Goal: Book appointment/travel/reservation: Book appointment/travel/reservation

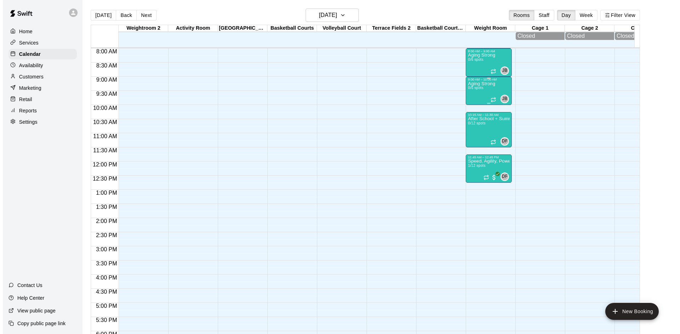
scroll to position [155, 0]
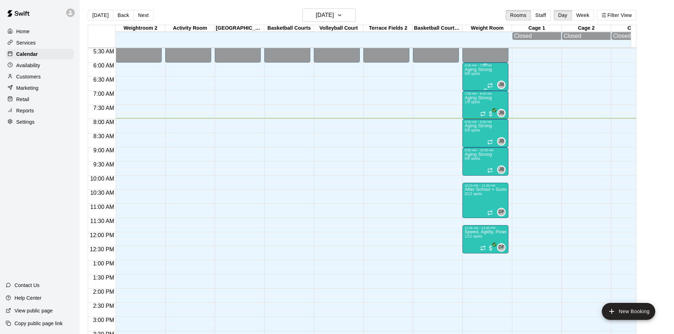
click at [477, 70] on p "Aging Strong" at bounding box center [478, 70] width 27 height 0
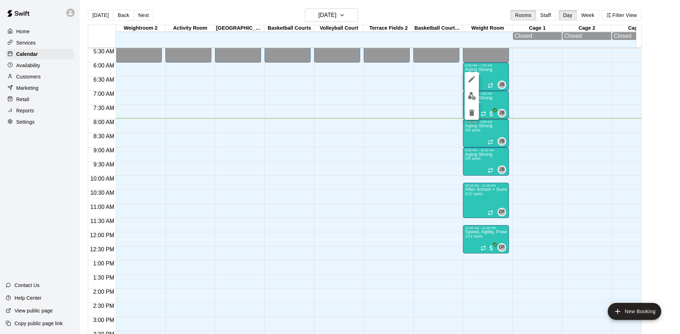
click at [472, 94] on img "edit" at bounding box center [472, 96] width 8 height 8
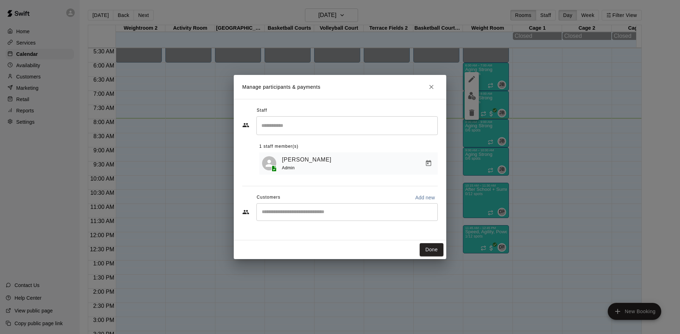
click at [300, 213] on input "Start typing to search customers..." at bounding box center [346, 212] width 175 height 7
type input "***"
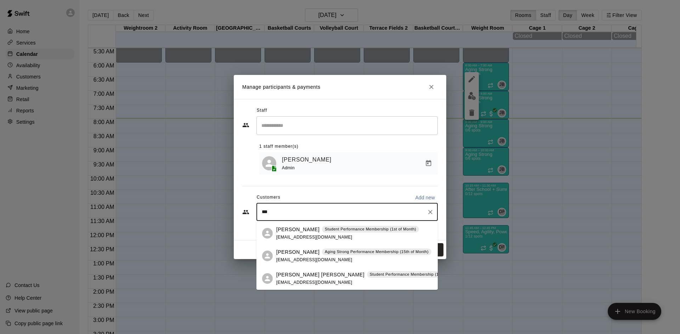
click at [310, 254] on p "[PERSON_NAME]" at bounding box center [297, 252] width 43 height 7
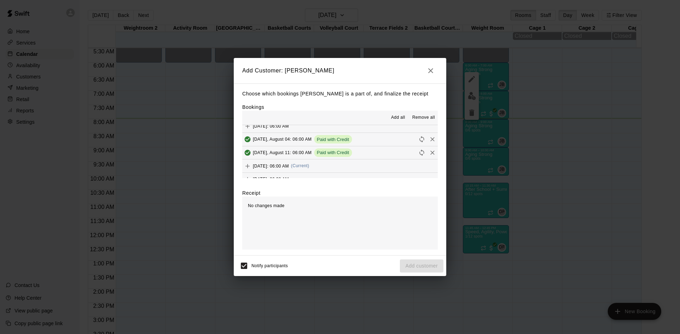
scroll to position [308, 0]
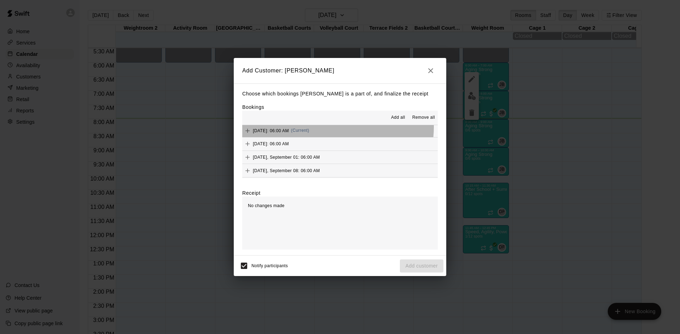
click at [337, 127] on button "[DATE]: 06:00 AM (Current)" at bounding box center [339, 130] width 195 height 13
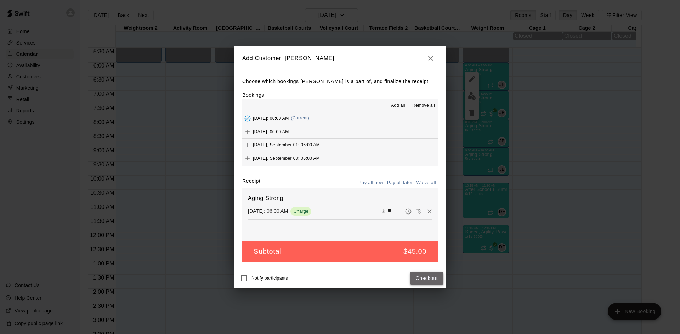
click at [423, 277] on button "Checkout" at bounding box center [426, 278] width 33 height 13
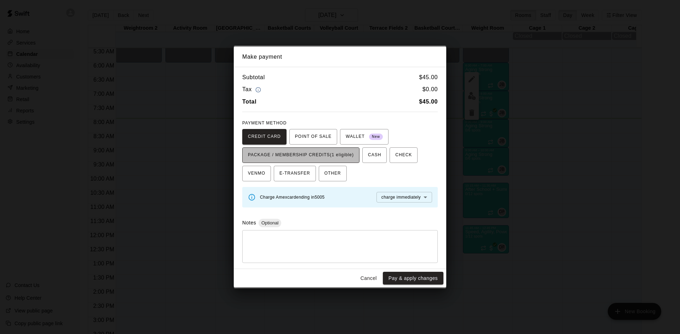
click at [343, 154] on span "PACKAGE / MEMBERSHIP CREDITS (1 eligible)" at bounding box center [301, 155] width 106 height 11
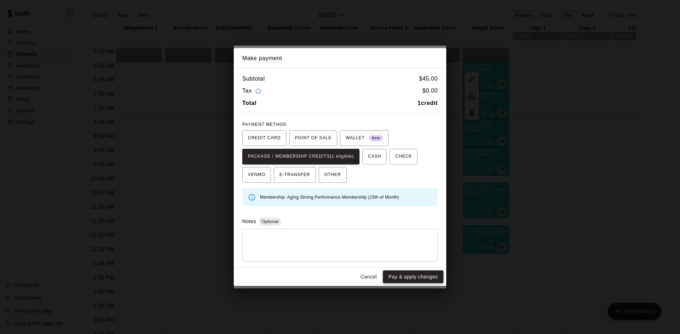
click at [397, 279] on button "Pay & apply changes" at bounding box center [413, 277] width 61 height 13
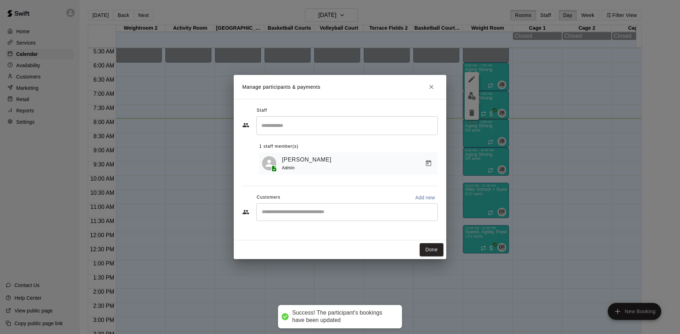
scroll to position [0, 0]
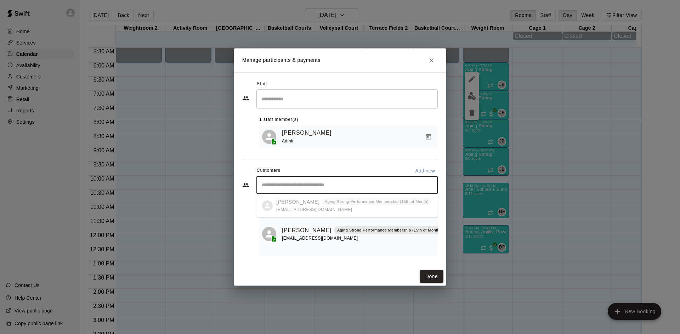
click at [327, 186] on input "Start typing to search customers..." at bounding box center [346, 185] width 175 height 7
type input "****"
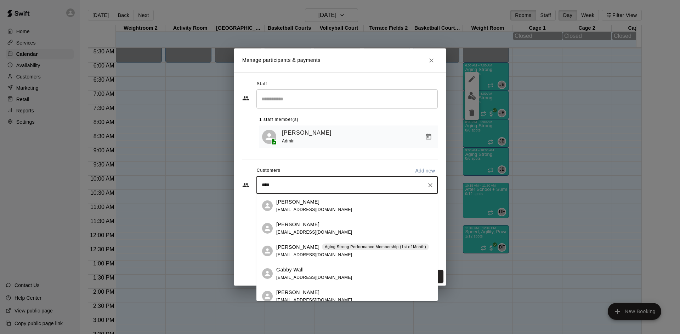
click at [327, 253] on span "[EMAIL_ADDRESS][DOMAIN_NAME]" at bounding box center [314, 255] width 76 height 5
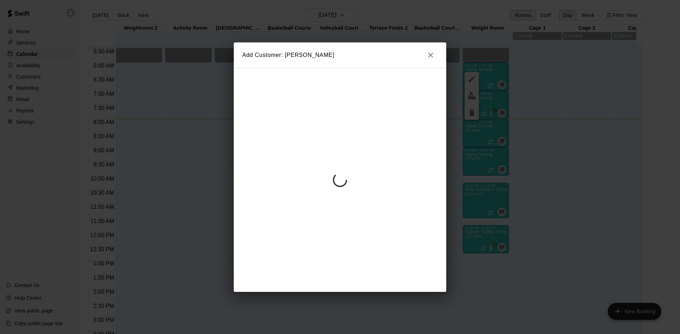
click at [430, 56] on icon "button" at bounding box center [430, 55] width 5 height 5
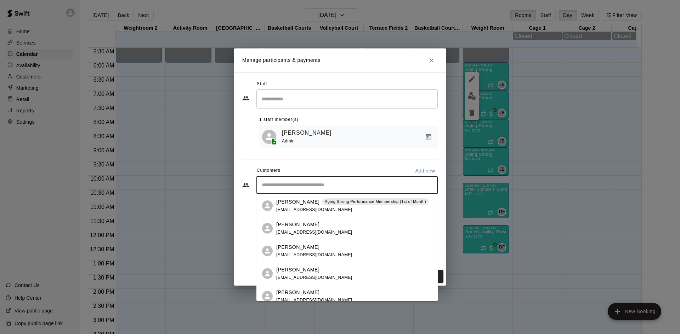
click at [341, 187] on input "Start typing to search customers..." at bounding box center [346, 185] width 175 height 7
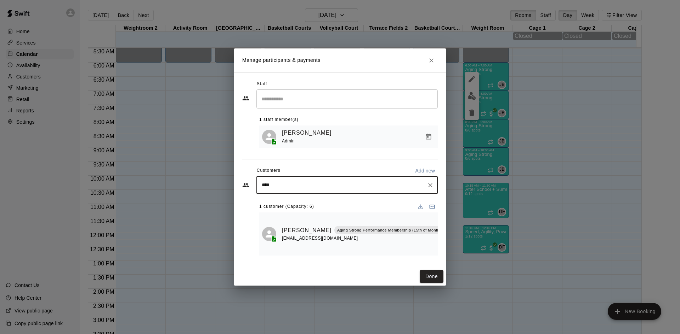
type input "*****"
click at [343, 204] on p "Aging Strong Performance Membership (1st of Month)" at bounding box center [375, 202] width 101 height 6
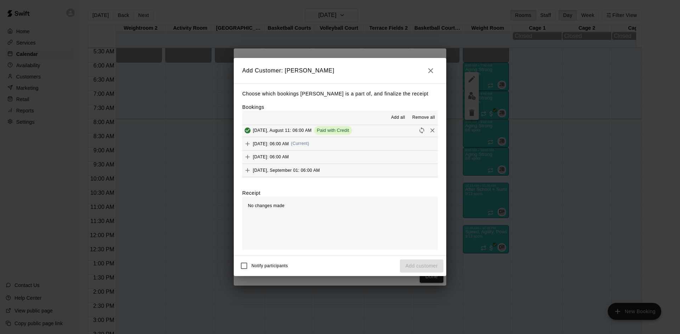
scroll to position [283, 0]
drag, startPoint x: 340, startPoint y: 154, endPoint x: 319, endPoint y: 169, distance: 25.9
click at [340, 155] on button "[DATE]: 06:00 AM (Current)" at bounding box center [339, 155] width 195 height 13
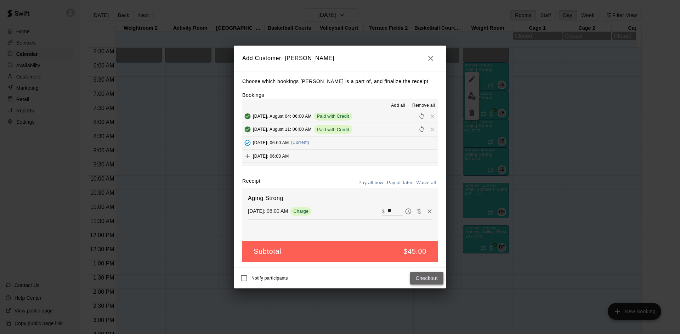
click at [431, 279] on button "Checkout" at bounding box center [426, 278] width 33 height 13
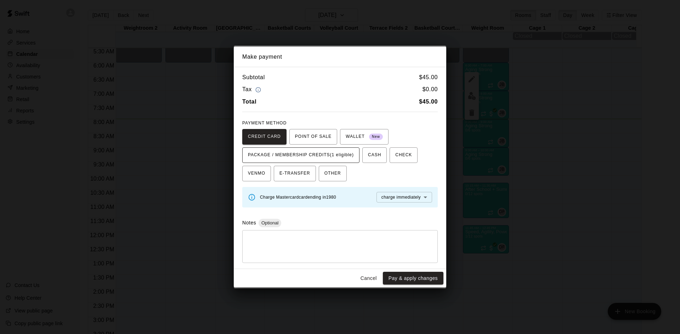
click at [317, 153] on span "PACKAGE / MEMBERSHIP CREDITS (1 eligible)" at bounding box center [301, 155] width 106 height 11
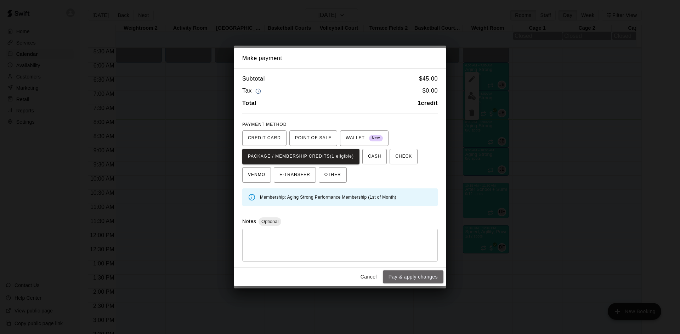
click at [404, 280] on button "Pay & apply changes" at bounding box center [413, 277] width 61 height 13
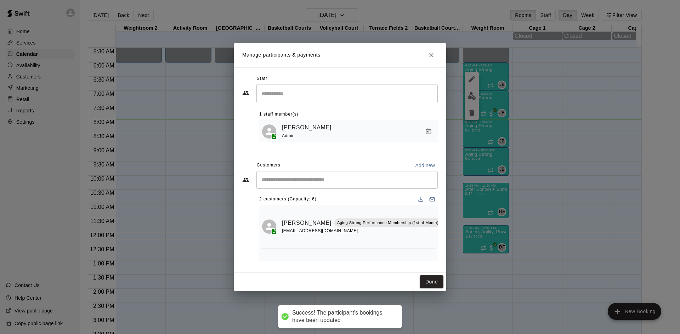
scroll to position [0, 0]
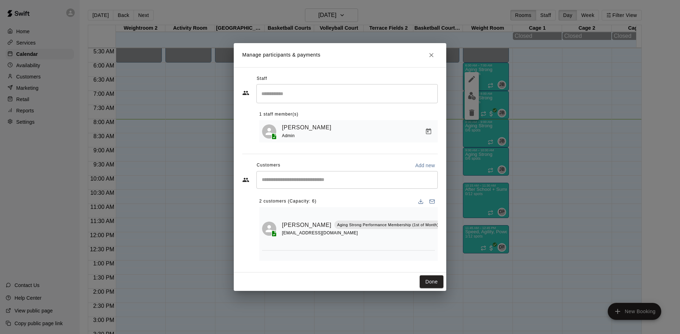
click at [328, 180] on input "Start typing to search customers..." at bounding box center [346, 180] width 175 height 7
type input "******"
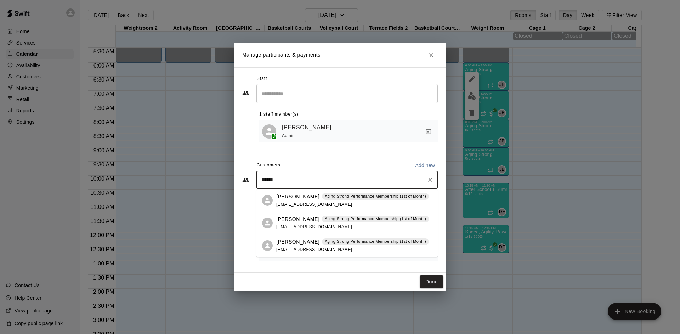
click at [321, 200] on div "[PERSON_NAME] Aging Strong Performance Membership (1st of Month) [EMAIL_ADDRESS…" at bounding box center [352, 200] width 153 height 15
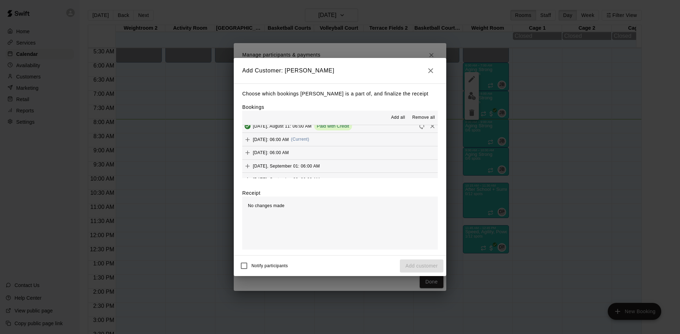
scroll to position [283, 0]
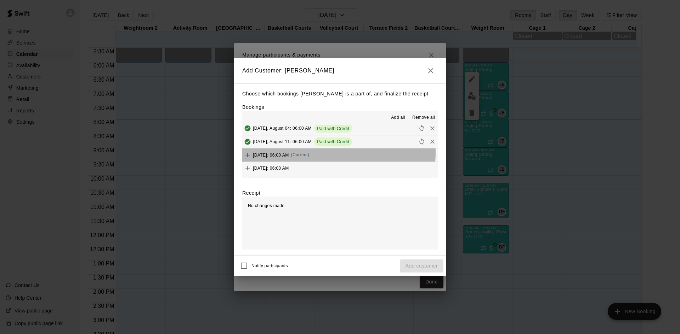
click at [338, 155] on button "[DATE]: 06:00 AM (Current)" at bounding box center [339, 155] width 195 height 13
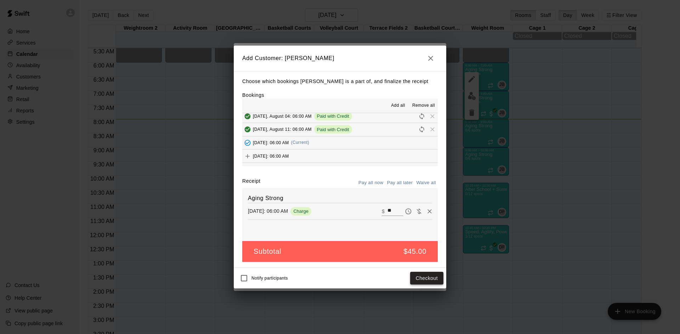
click at [418, 276] on button "Checkout" at bounding box center [426, 278] width 33 height 13
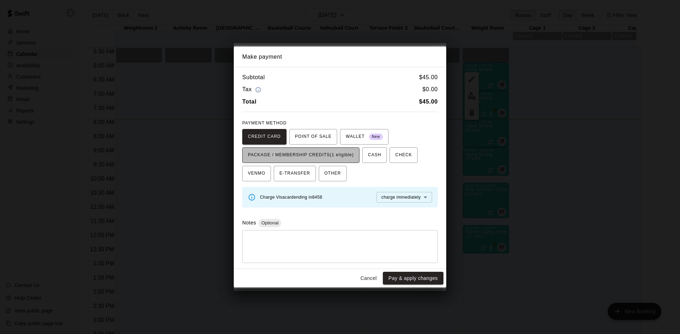
click at [347, 155] on span "PACKAGE / MEMBERSHIP CREDITS (1 eligible)" at bounding box center [301, 155] width 106 height 11
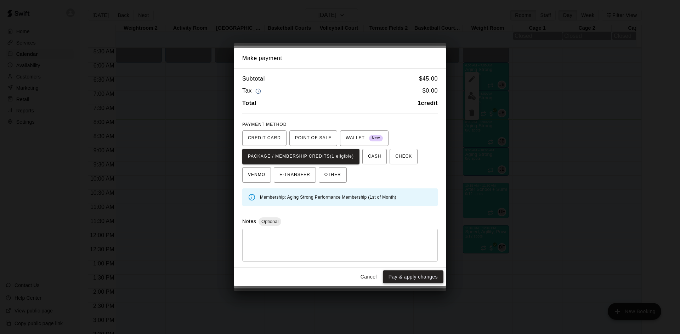
click at [399, 275] on button "Pay & apply changes" at bounding box center [413, 277] width 61 height 13
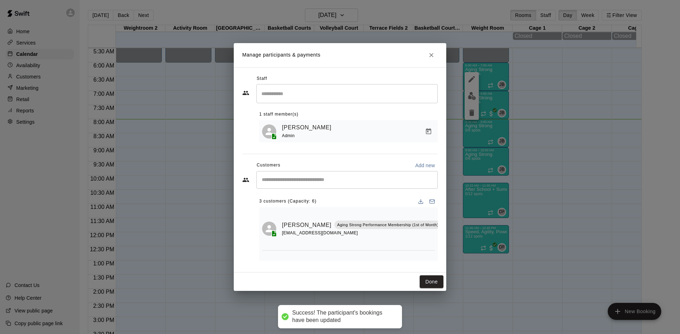
click at [344, 179] on input "Start typing to search customers..." at bounding box center [346, 180] width 175 height 7
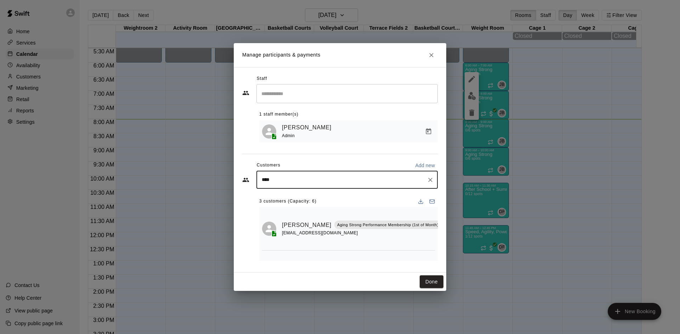
type input "*****"
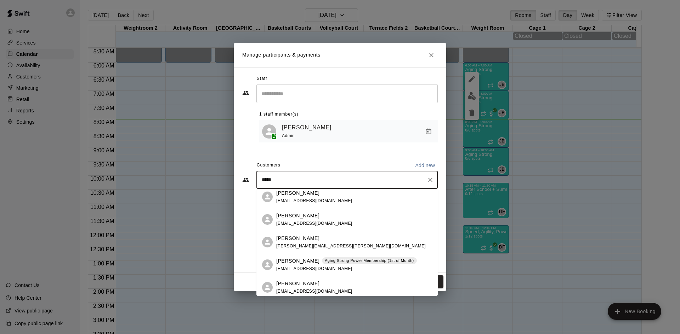
scroll to position [106, 0]
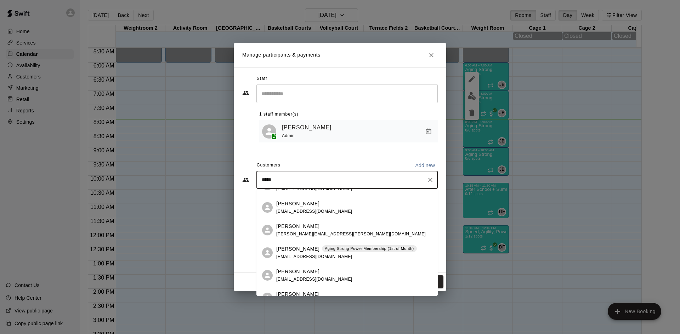
click at [357, 253] on div "[PERSON_NAME] Aging Strong Power Membership (1st of Month) [EMAIL_ADDRESS][DOMA…" at bounding box center [346, 253] width 141 height 15
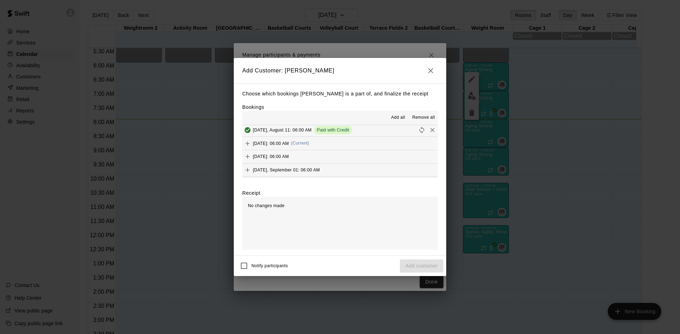
scroll to position [283, 0]
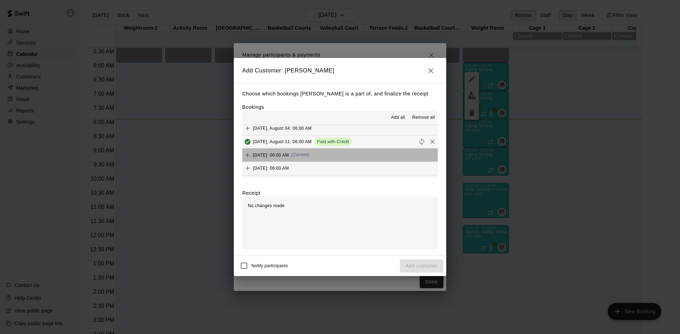
click at [340, 155] on button "[DATE]: 06:00 AM (Current)" at bounding box center [339, 155] width 195 height 13
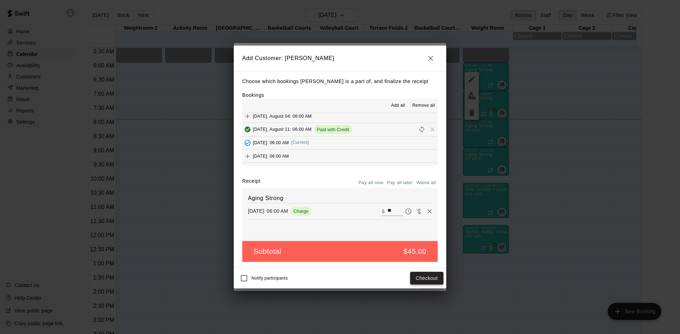
click at [429, 279] on button "Checkout" at bounding box center [426, 278] width 33 height 13
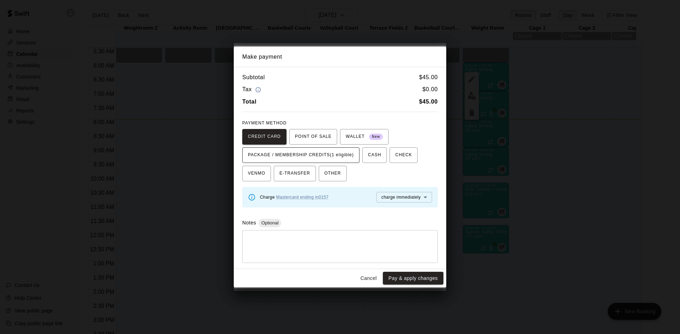
click at [342, 157] on span "PACKAGE / MEMBERSHIP CREDITS (1 eligible)" at bounding box center [301, 155] width 106 height 11
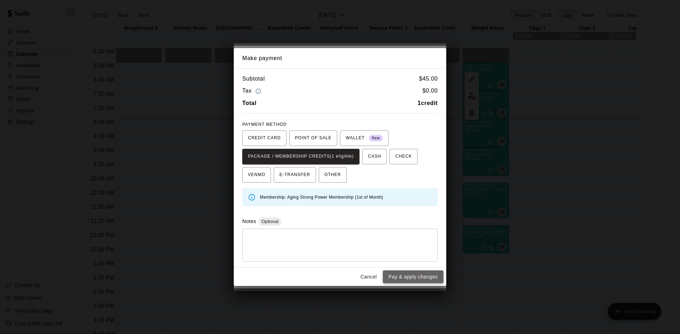
click at [404, 283] on button "Pay & apply changes" at bounding box center [413, 277] width 61 height 13
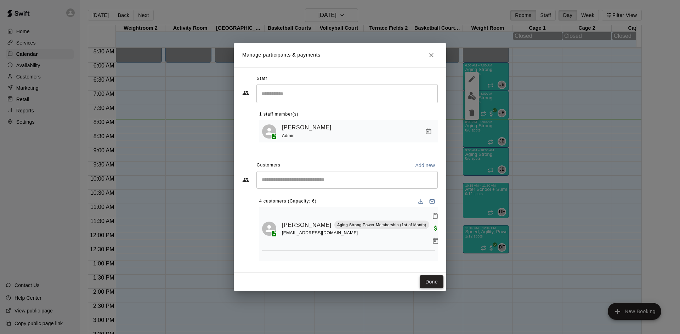
click at [428, 284] on button "Done" at bounding box center [431, 282] width 24 height 13
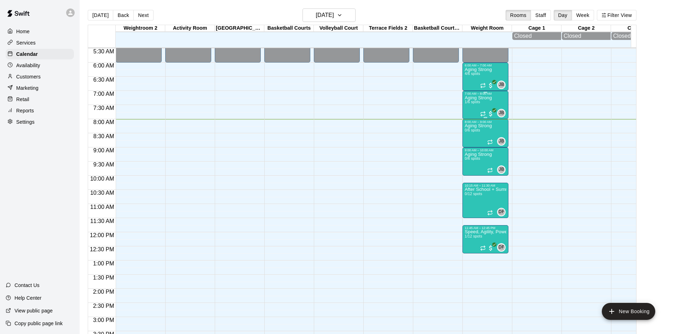
click at [486, 98] on p "Aging Strong" at bounding box center [478, 98] width 27 height 0
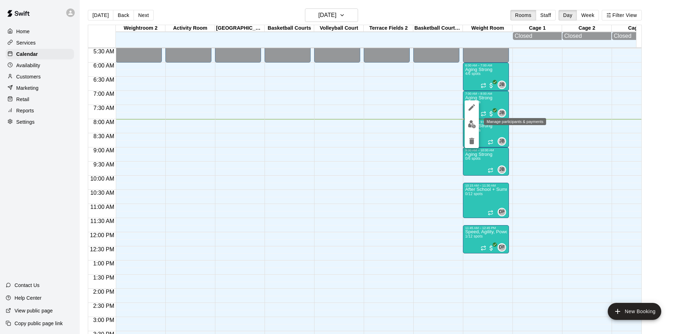
click at [472, 127] on img "edit" at bounding box center [472, 124] width 8 height 8
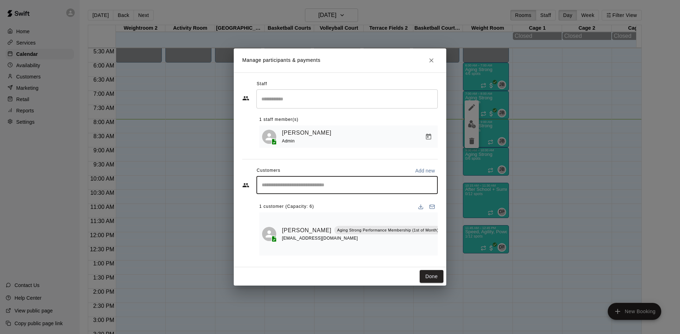
click at [385, 189] on input "Start typing to search customers..." at bounding box center [346, 185] width 175 height 7
type input "*"
type input "*******"
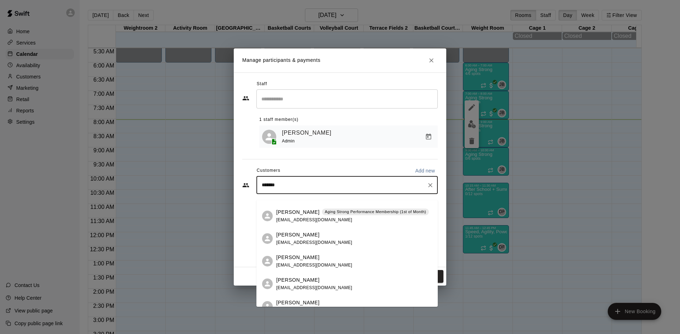
scroll to position [177, 0]
click at [362, 218] on div "[PERSON_NAME] Aging Strong Performance Membership (1st of Month) [EMAIL_ADDRESS…" at bounding box center [352, 215] width 153 height 15
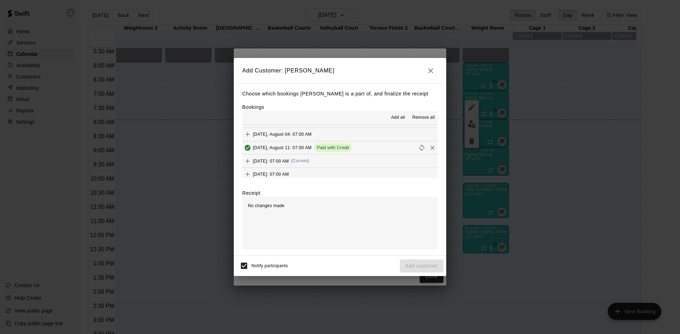
scroll to position [283, 0]
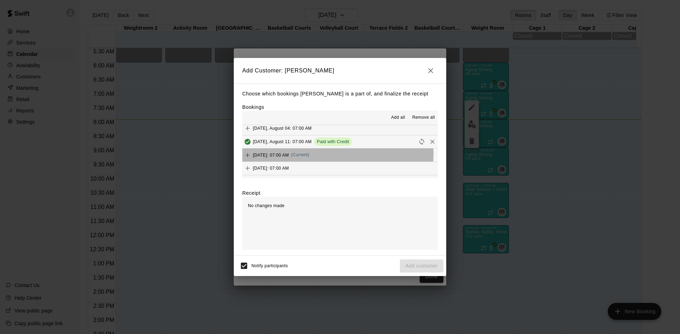
click at [337, 155] on button "[DATE]: 07:00 AM (Current)" at bounding box center [339, 155] width 195 height 13
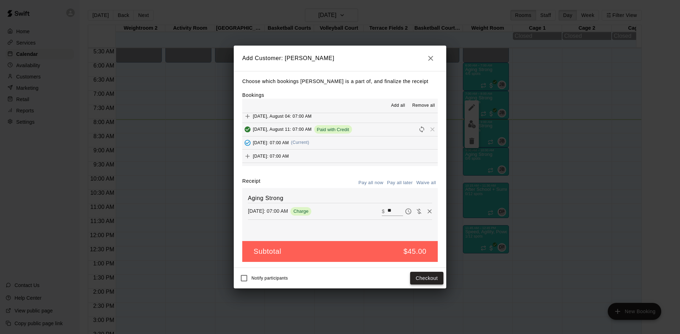
click at [425, 277] on button "Checkout" at bounding box center [426, 278] width 33 height 13
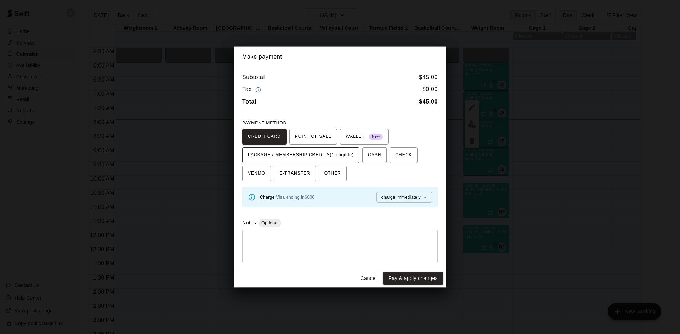
click at [319, 154] on span "PACKAGE / MEMBERSHIP CREDITS (1 eligible)" at bounding box center [301, 155] width 106 height 11
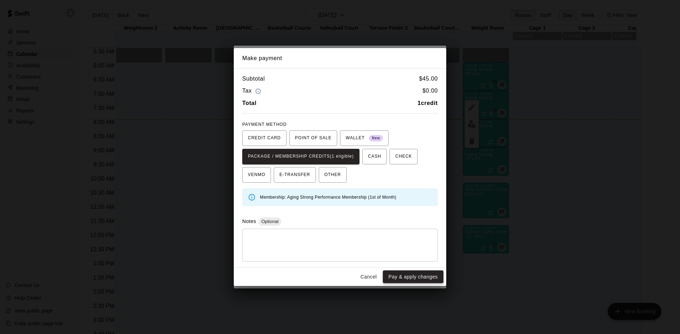
click at [404, 280] on button "Pay & apply changes" at bounding box center [413, 277] width 61 height 13
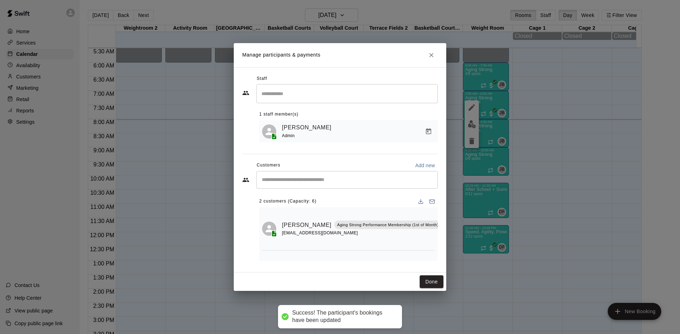
click at [337, 184] on input "Start typing to search customers..." at bounding box center [346, 180] width 175 height 7
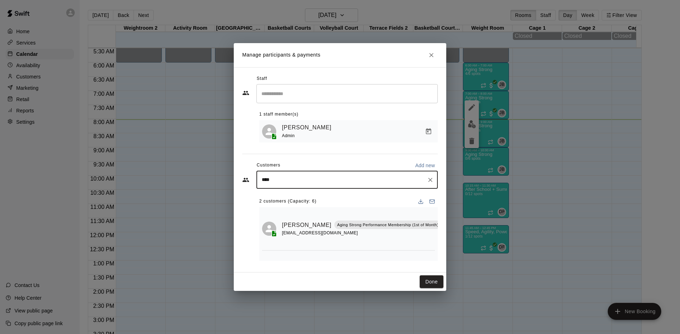
type input "*****"
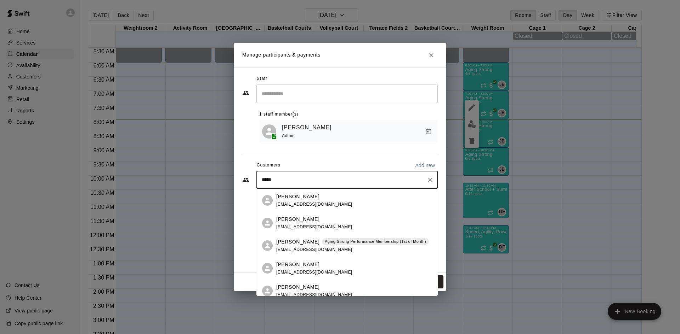
click at [339, 246] on div "[PERSON_NAME] Aging Strong Performance Membership (1st of Month) [PERSON_NAME][…" at bounding box center [352, 246] width 153 height 15
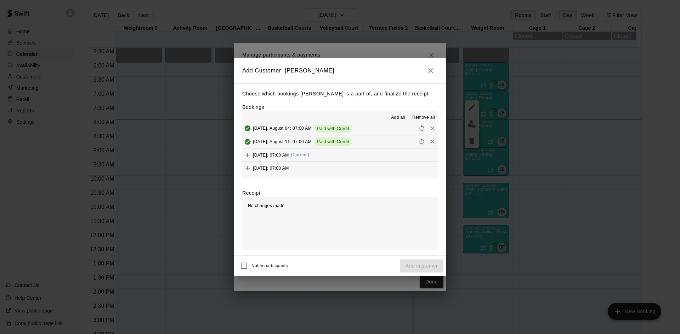
click at [309, 153] on div "[DATE]: 07:00 AM (Current)" at bounding box center [275, 155] width 67 height 11
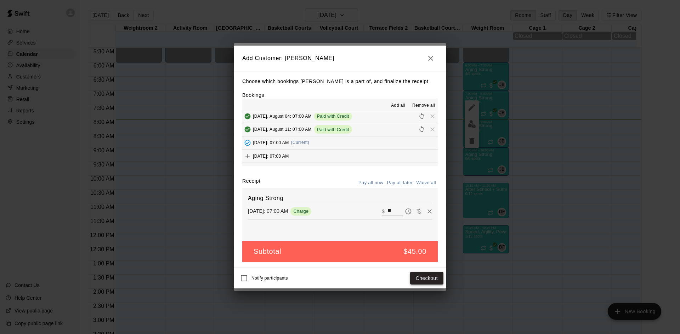
click at [431, 284] on button "Checkout" at bounding box center [426, 278] width 33 height 13
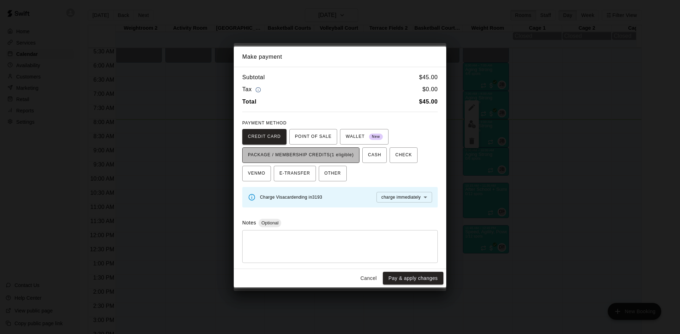
click at [345, 157] on span "PACKAGE / MEMBERSHIP CREDITS (1 eligible)" at bounding box center [301, 155] width 106 height 11
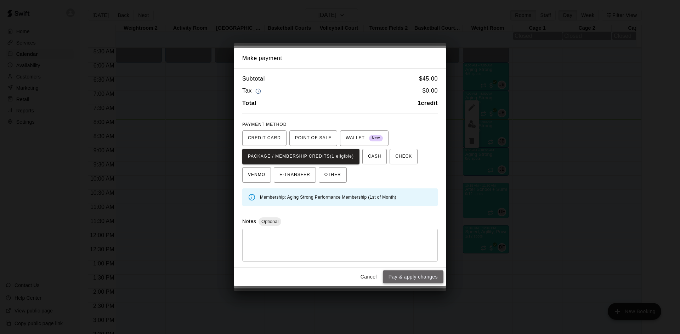
click at [402, 278] on button "Pay & apply changes" at bounding box center [413, 277] width 61 height 13
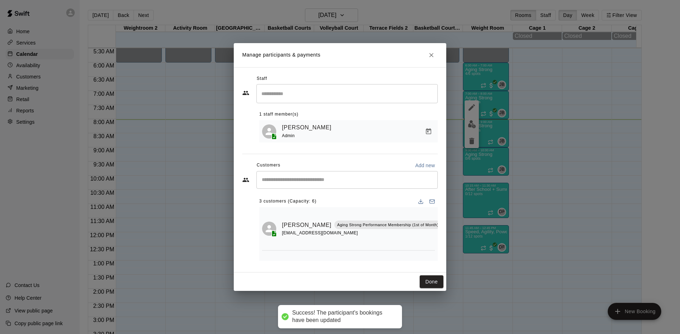
scroll to position [0, 0]
click at [433, 283] on button "Done" at bounding box center [431, 282] width 24 height 13
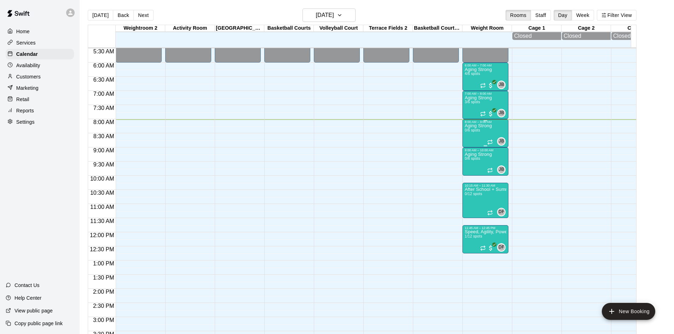
click at [480, 126] on p "Aging Strong" at bounding box center [478, 126] width 27 height 0
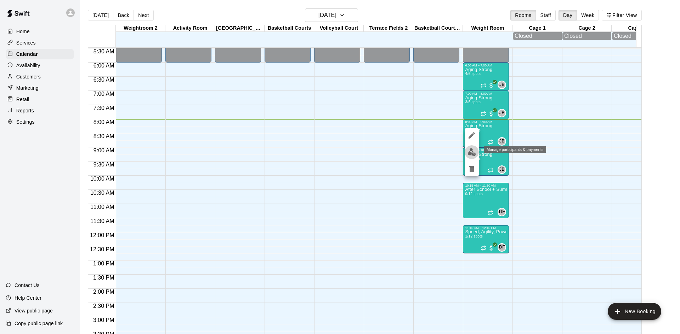
click at [465, 151] on button "edit" at bounding box center [471, 152] width 14 height 14
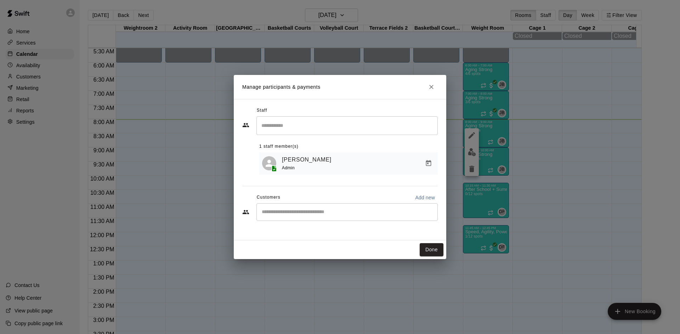
click at [328, 208] on div "​" at bounding box center [346, 213] width 181 height 18
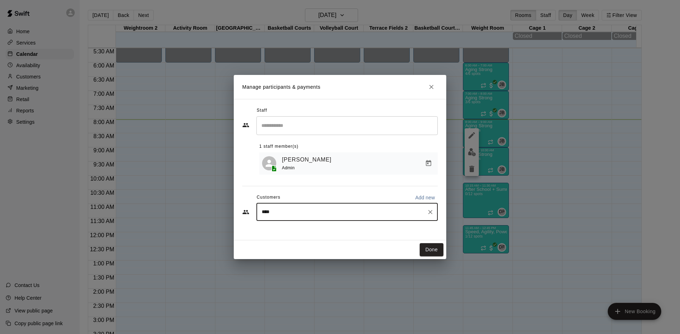
type input "*****"
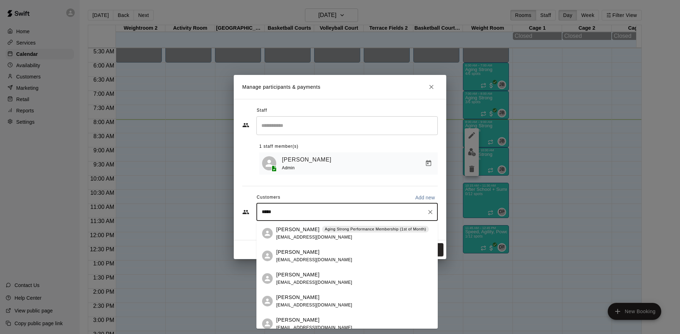
click at [327, 229] on p "Aging Strong Performance Membership (1st of Month)" at bounding box center [375, 230] width 101 height 6
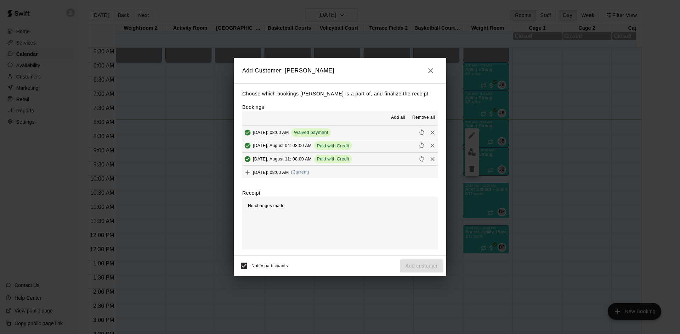
scroll to position [283, 0]
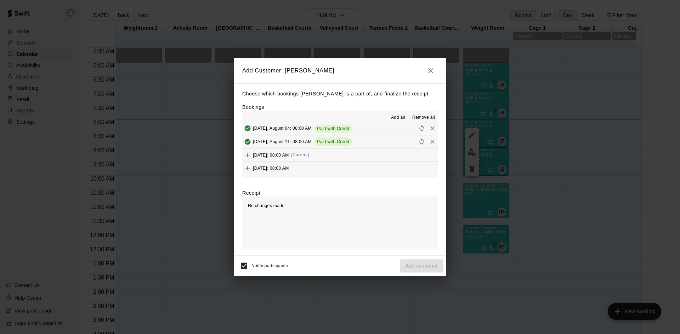
click at [309, 152] on div "[DATE]: 08:00 AM (Current)" at bounding box center [275, 155] width 67 height 11
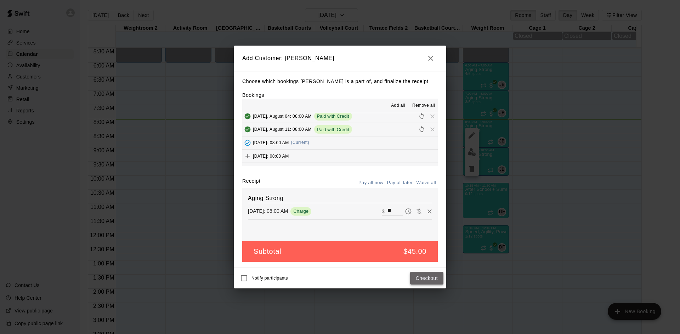
click at [420, 279] on button "Checkout" at bounding box center [426, 278] width 33 height 13
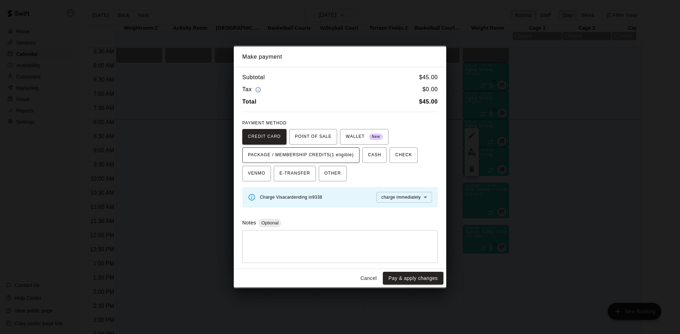
click at [347, 155] on span "PACKAGE / MEMBERSHIP CREDITS (1 eligible)" at bounding box center [301, 155] width 106 height 11
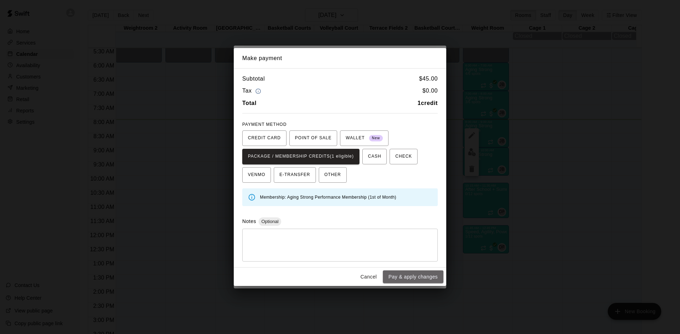
click at [406, 273] on button "Pay & apply changes" at bounding box center [413, 277] width 61 height 13
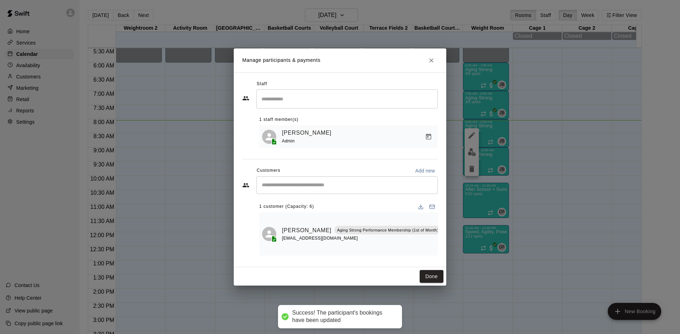
scroll to position [0, 0]
click at [339, 186] on input "Start typing to search customers..." at bounding box center [346, 185] width 175 height 7
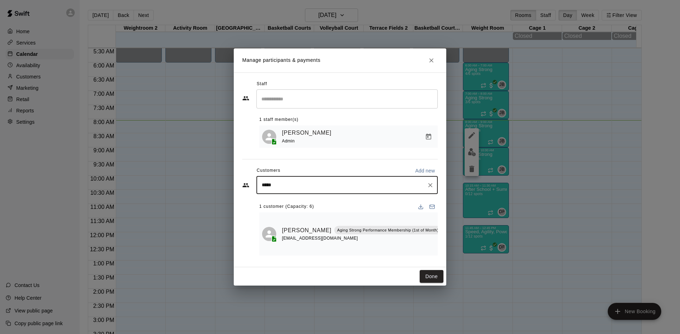
type input "******"
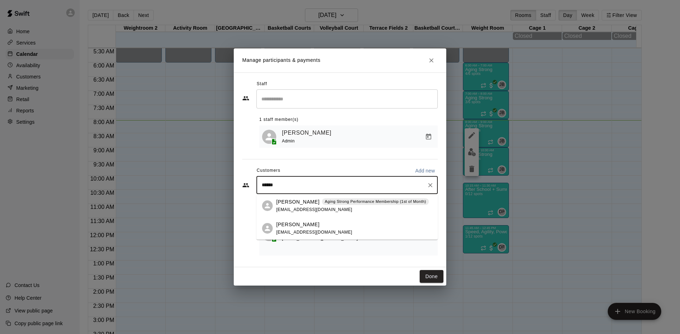
click at [334, 208] on div "[PERSON_NAME] Aging Strong Performance Membership (1st of Month) [EMAIL_ADDRESS…" at bounding box center [352, 206] width 153 height 15
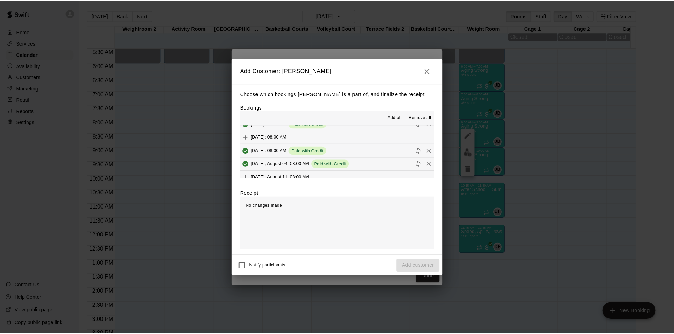
scroll to position [283, 0]
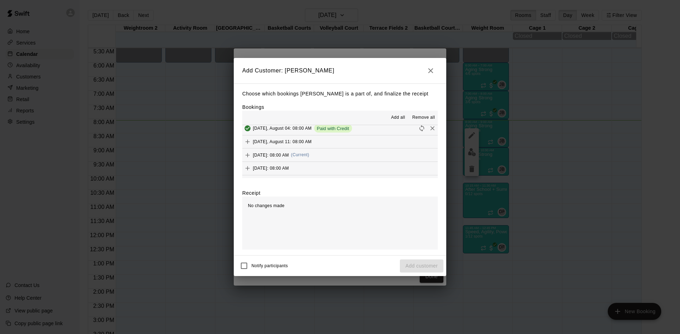
click at [349, 153] on button "[DATE]: 08:00 AM (Current)" at bounding box center [339, 155] width 195 height 13
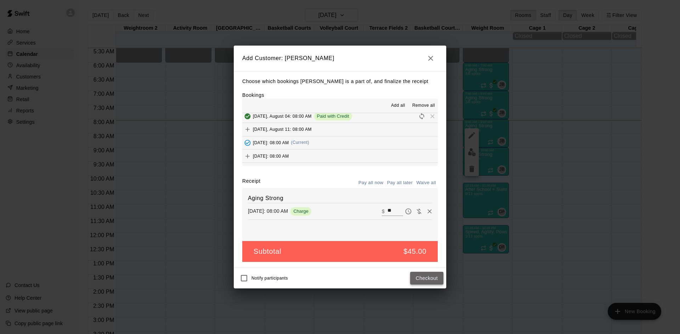
click at [442, 277] on button "Checkout" at bounding box center [426, 278] width 33 height 13
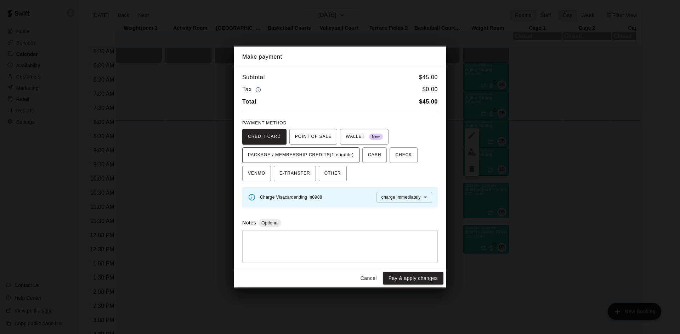
click at [353, 154] on span "PACKAGE / MEMBERSHIP CREDITS (1 eligible)" at bounding box center [301, 155] width 106 height 11
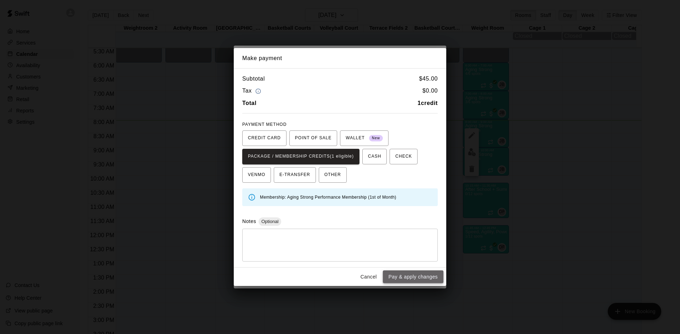
click at [398, 278] on button "Pay & apply changes" at bounding box center [413, 277] width 61 height 13
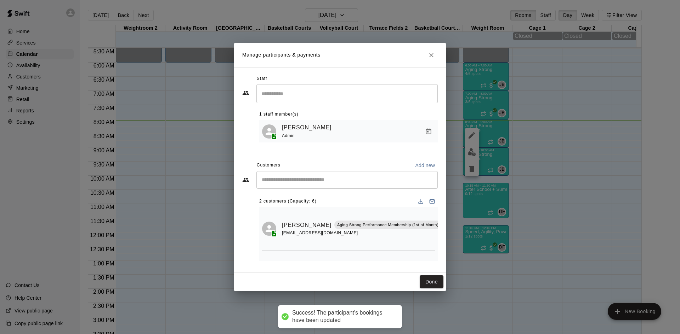
click at [429, 289] on div "Done" at bounding box center [340, 282] width 212 height 19
click at [429, 287] on button "Done" at bounding box center [431, 282] width 24 height 13
